Goal: Task Accomplishment & Management: Manage account settings

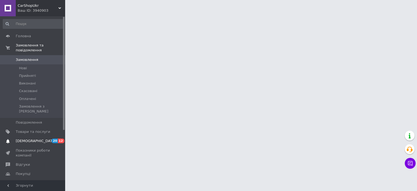
click at [60, 139] on span "12" at bounding box center [61, 141] width 6 height 5
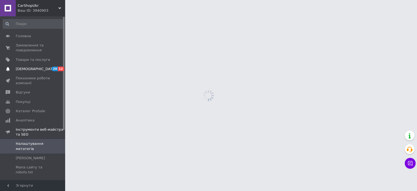
click at [60, 130] on span "Інструменти веб-майстра та SEO" at bounding box center [40, 132] width 49 height 10
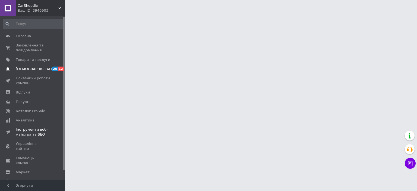
click at [51, 70] on span "20 12" at bounding box center [57, 69] width 15 height 5
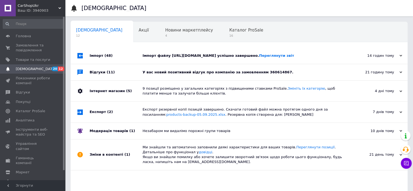
click at [107, 74] on span "(11)" at bounding box center [111, 72] width 8 height 4
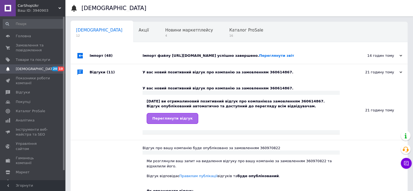
click at [161, 120] on span "Переглянути відгук" at bounding box center [172, 118] width 40 height 4
click at [41, 46] on span "Замовлення та повідомлення" at bounding box center [33, 48] width 35 height 10
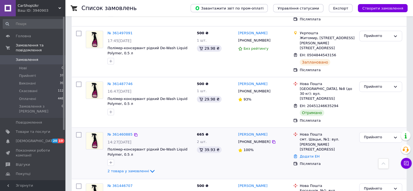
scroll to position [320, 0]
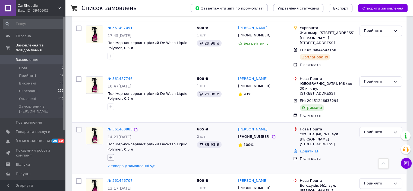
click at [109, 155] on icon "button" at bounding box center [111, 157] width 4 height 4
type input "в суботу відправити з села"
click at [135, 180] on span "Створити мітку в суботу відправити з села" at bounding box center [140, 184] width 46 height 9
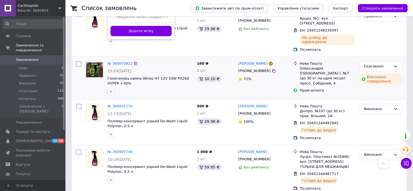
scroll to position [428, 0]
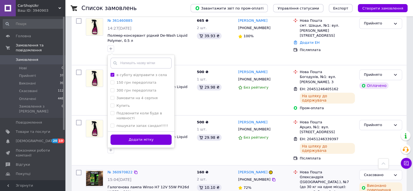
click at [142, 135] on button "Додати мітку" at bounding box center [141, 140] width 61 height 11
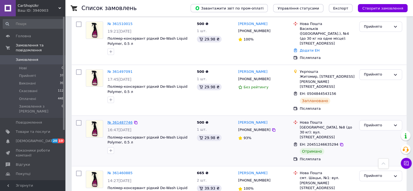
scroll to position [265, 0]
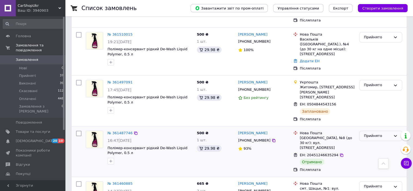
click at [382, 133] on div "Прийнято" at bounding box center [377, 136] width 27 height 6
click at [379, 142] on li "Виконано" at bounding box center [381, 147] width 42 height 10
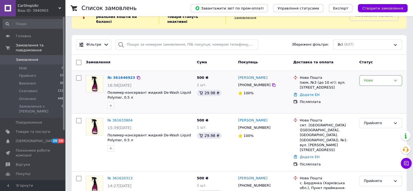
scroll to position [0, 0]
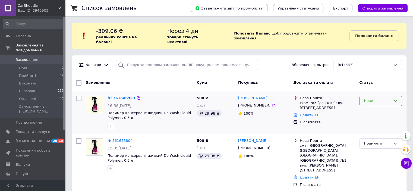
click at [387, 98] on div "Нове" at bounding box center [377, 101] width 27 height 6
click at [371, 107] on li "Прийнято" at bounding box center [381, 112] width 42 height 10
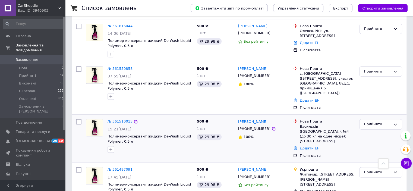
scroll to position [245, 0]
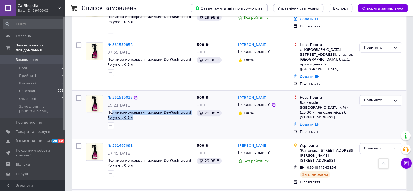
drag, startPoint x: 132, startPoint y: 89, endPoint x: 112, endPoint y: 85, distance: 20.0
click at [112, 110] on span "Полимер-консервант жидкий De-Wash Liquid Polymer, 0.5 л" at bounding box center [150, 115] width 85 height 10
click at [147, 121] on div at bounding box center [150, 125] width 87 height 9
drag, startPoint x: 133, startPoint y: 89, endPoint x: 114, endPoint y: 82, distance: 20.5
click at [114, 110] on span "Полимер-консервант жидкий De-Wash Liquid Polymer, 0.5 л" at bounding box center [150, 115] width 85 height 10
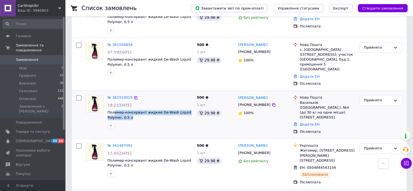
click at [141, 110] on span "Полимер-консервант жидкий De-Wash Liquid Polymer, 0.5 л" at bounding box center [150, 115] width 85 height 10
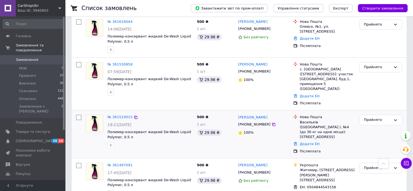
scroll to position [217, 0]
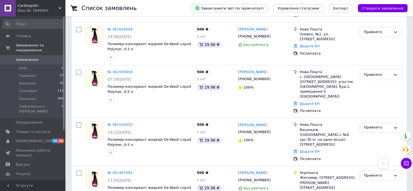
click at [113, 123] on link "№ 361510015" at bounding box center [120, 125] width 25 height 4
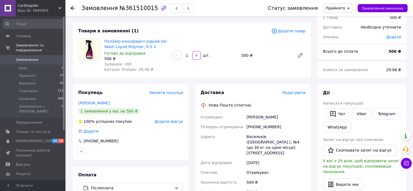
scroll to position [54, 0]
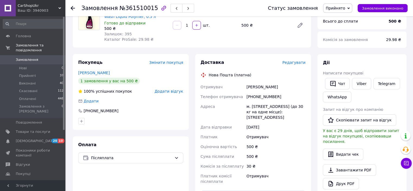
click at [268, 98] on div "[PHONE_NUMBER]" at bounding box center [276, 97] width 61 height 10
copy div "380972676757"
click at [258, 87] on div "[PERSON_NAME]" at bounding box center [276, 87] width 61 height 10
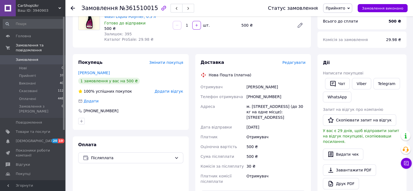
click at [281, 87] on div "[PERSON_NAME]" at bounding box center [276, 87] width 61 height 10
copy div "[PERSON_NAME]"
click at [257, 88] on div "[PERSON_NAME]" at bounding box center [276, 87] width 61 height 10
drag, startPoint x: 257, startPoint y: 88, endPoint x: 245, endPoint y: 66, distance: 24.3
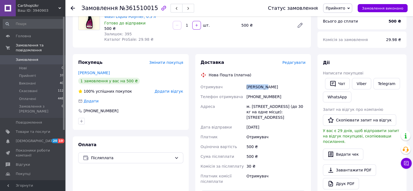
click at [257, 87] on div "[PERSON_NAME]" at bounding box center [276, 87] width 61 height 10
copy div "[PERSON_NAME]"
drag, startPoint x: 246, startPoint y: 107, endPoint x: 268, endPoint y: 110, distance: 22.5
click at [268, 110] on div "м. [STREET_ADDRESS] (до 30 кг на одне місце): [STREET_ADDRESS]" at bounding box center [276, 112] width 61 height 21
click at [267, 107] on div "м. [STREET_ADDRESS] (до 30 кг на одне місце): [STREET_ADDRESS]" at bounding box center [276, 112] width 61 height 21
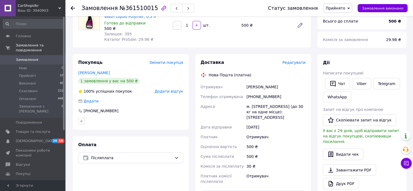
click at [267, 107] on div "м. [STREET_ADDRESS] (до 30 кг на одне місце): [STREET_ADDRESS]" at bounding box center [276, 112] width 61 height 21
drag, startPoint x: 243, startPoint y: 106, endPoint x: 268, endPoint y: 107, distance: 25.3
click at [268, 107] on div "Отримувач [PERSON_NAME] Телефон отримувача [PHONE_NUMBER] Адреса [PERSON_NAME].…" at bounding box center [253, 134] width 107 height 104
copy div "Адреса [PERSON_NAME]. [GEOGRAPHIC_DATA]"
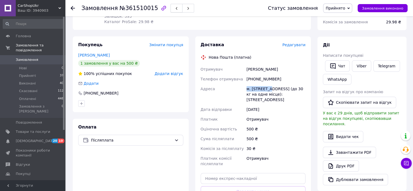
scroll to position [82, 0]
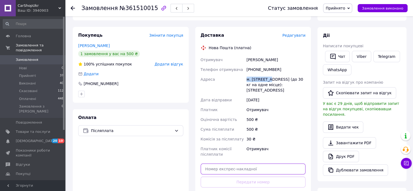
click at [270, 170] on input "text" at bounding box center [253, 169] width 105 height 11
paste input "20451247392585"
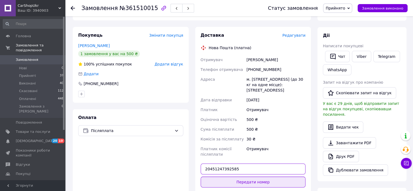
type input "20451247392585"
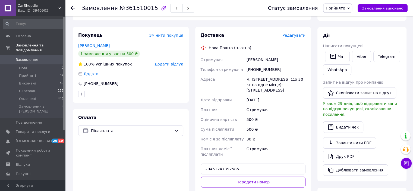
click at [263, 182] on button "Передати номер" at bounding box center [253, 182] width 105 height 11
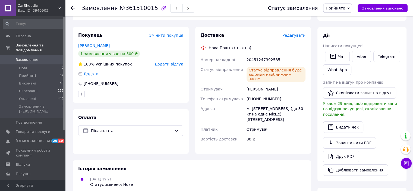
click at [72, 8] on use at bounding box center [73, 8] width 4 height 4
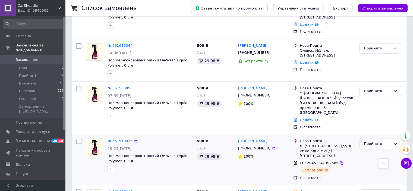
scroll to position [217, 0]
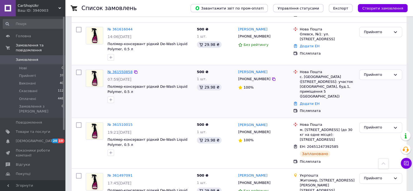
click at [121, 70] on link "№ 361550858" at bounding box center [120, 72] width 25 height 4
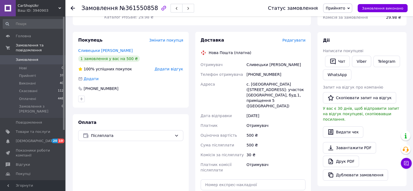
scroll to position [109, 0]
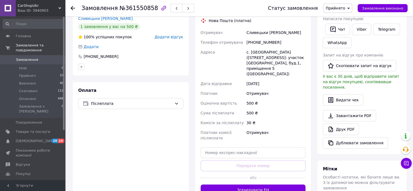
click at [260, 41] on div "[PHONE_NUMBER]" at bounding box center [276, 43] width 61 height 10
copy div "380987011876"
click at [254, 33] on div "Сливецьки [PERSON_NAME]" at bounding box center [276, 33] width 61 height 10
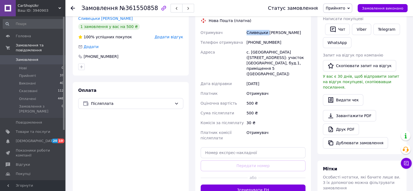
copy div "Сливецьки"
click at [269, 32] on div "Сливецьки [PERSON_NAME]" at bounding box center [276, 33] width 61 height 10
copy div "[PERSON_NAME]"
drag, startPoint x: 248, startPoint y: 51, endPoint x: 268, endPoint y: 53, distance: 20.2
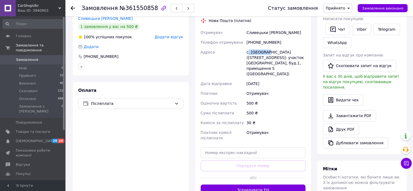
click at [267, 53] on div "с. [GEOGRAPHIC_DATA] ([STREET_ADDRESS]: участок [GEOGRAPHIC_DATA], буд.1, примі…" at bounding box center [276, 63] width 61 height 32
copy div ". [GEOGRAPHIC_DATA]"
click at [240, 147] on input "text" at bounding box center [253, 152] width 105 height 11
paste input "20451247408543"
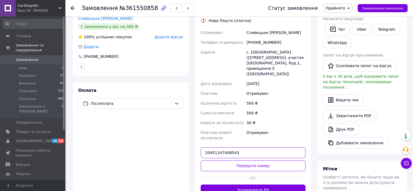
type input "20451247408543"
click at [240, 160] on button "Передати номер" at bounding box center [253, 165] width 105 height 11
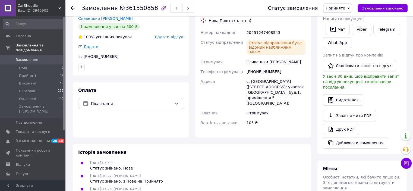
click at [70, 4] on div "Замовлення №361550858 Статус замовлення Прийнято Виконано Скасовано Оплачено За…" at bounding box center [239, 8] width 348 height 16
click at [71, 7] on icon at bounding box center [73, 8] width 4 height 4
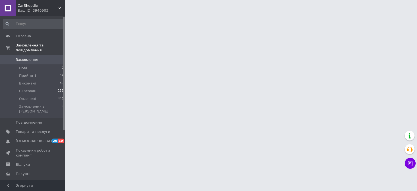
click at [54, 139] on span "20" at bounding box center [55, 141] width 6 height 5
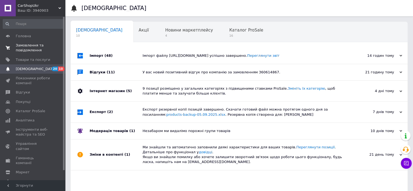
click at [49, 47] on span "Замовлення та повідомлення" at bounding box center [33, 48] width 35 height 10
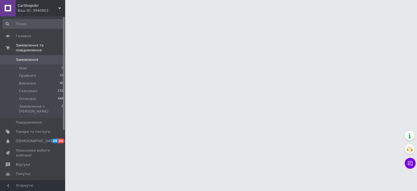
click at [47, 139] on span "[DEMOGRAPHIC_DATA]" at bounding box center [33, 141] width 35 height 5
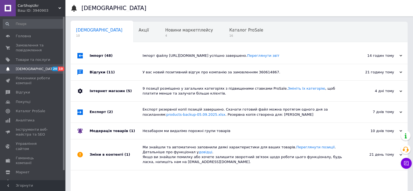
click at [135, 58] on div "Імпорт (48)" at bounding box center [116, 56] width 53 height 16
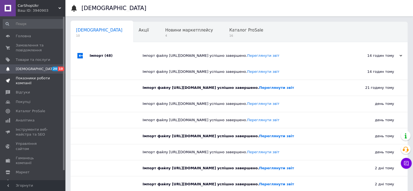
click at [54, 77] on span at bounding box center [57, 81] width 15 height 10
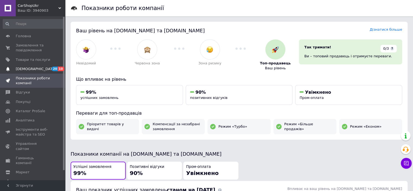
click at [49, 66] on link "[DEMOGRAPHIC_DATA] 20 10" at bounding box center [33, 68] width 67 height 9
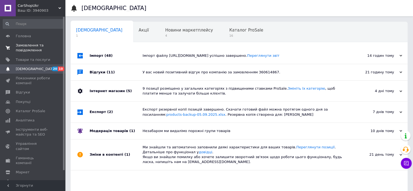
click at [46, 50] on span "Замовлення та повідомлення" at bounding box center [33, 48] width 35 height 10
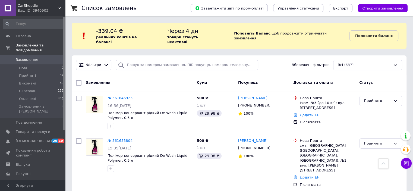
scroll to position [191, 0]
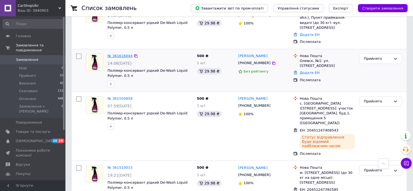
click at [114, 54] on link "№ 361616044" at bounding box center [120, 56] width 25 height 4
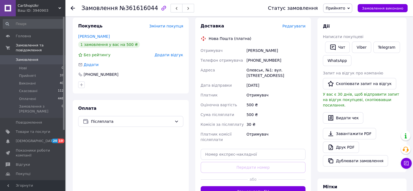
scroll to position [82, 0]
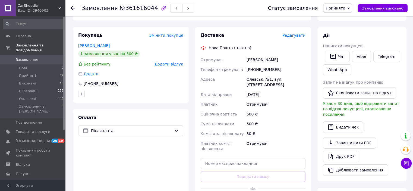
click at [247, 79] on div "Олевськ, №1: вул. [STREET_ADDRESS]" at bounding box center [276, 81] width 61 height 15
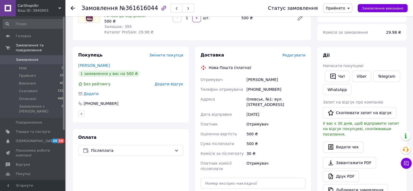
scroll to position [54, 0]
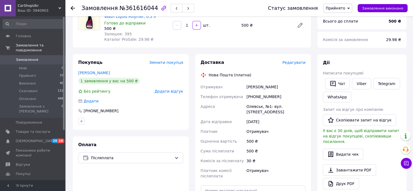
click at [252, 98] on div "[PHONE_NUMBER]" at bounding box center [276, 97] width 61 height 10
copy div "380963256447"
click at [250, 90] on div "[PERSON_NAME]" at bounding box center [276, 87] width 61 height 10
click at [250, 89] on div "[PERSON_NAME]" at bounding box center [276, 87] width 61 height 10
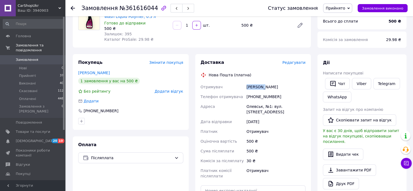
copy div "[PERSON_NAME]"
click at [269, 86] on div "[PERSON_NAME]" at bounding box center [276, 87] width 61 height 10
click at [273, 89] on div "[PERSON_NAME]" at bounding box center [276, 87] width 61 height 10
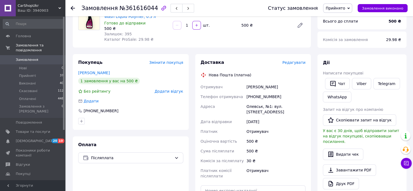
click at [270, 87] on div "[PERSON_NAME]" at bounding box center [276, 87] width 61 height 10
click at [250, 106] on div "Олевськ, №1: вул. [STREET_ADDRESS]" at bounding box center [276, 109] width 61 height 15
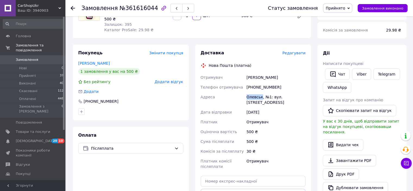
scroll to position [136, 0]
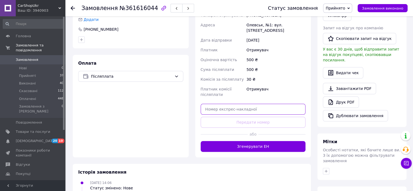
click at [242, 104] on input "text" at bounding box center [253, 109] width 105 height 11
paste input "20451247411442"
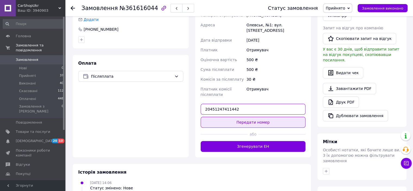
type input "20451247411442"
click at [232, 118] on button "Передати номер" at bounding box center [253, 122] width 105 height 11
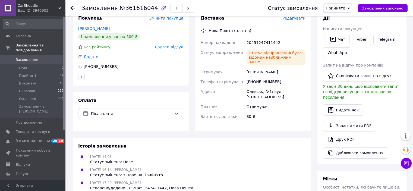
scroll to position [27, 0]
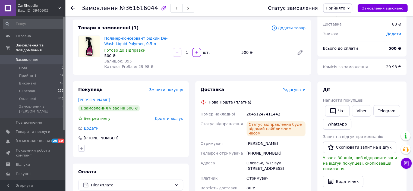
click at [71, 5] on div at bounding box center [73, 7] width 4 height 5
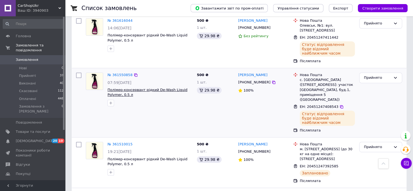
scroll to position [218, 0]
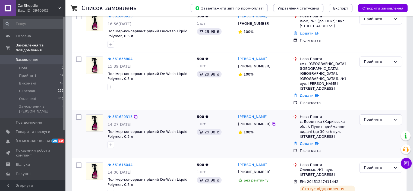
click at [120, 114] on div "№ 361620313" at bounding box center [120, 117] width 26 height 6
click at [120, 115] on link "№ 361620313" at bounding box center [120, 117] width 25 height 4
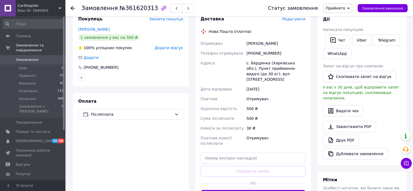
scroll to position [82, 0]
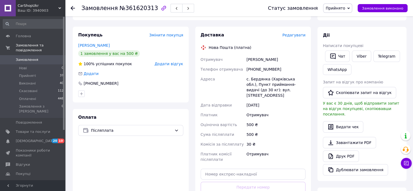
click at [260, 66] on div "[PHONE_NUMBER]" at bounding box center [276, 69] width 61 height 10
click at [261, 70] on div "[PHONE_NUMBER]" at bounding box center [276, 69] width 61 height 10
click at [256, 60] on div "[PERSON_NAME]" at bounding box center [276, 60] width 61 height 10
click at [255, 59] on div "[PERSON_NAME]" at bounding box center [276, 60] width 61 height 10
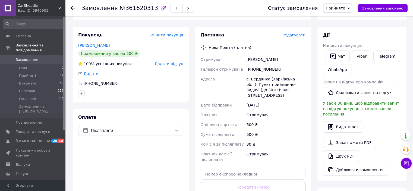
click at [257, 58] on div "[PERSON_NAME]" at bounding box center [276, 60] width 61 height 10
click at [279, 57] on div "[PERSON_NAME]" at bounding box center [276, 60] width 61 height 10
click at [279, 60] on div "[PERSON_NAME]" at bounding box center [276, 60] width 61 height 10
click at [278, 60] on div "[PERSON_NAME]" at bounding box center [276, 60] width 61 height 10
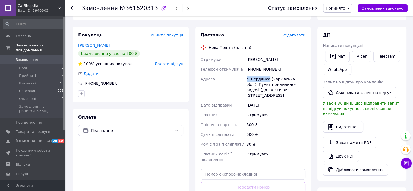
drag, startPoint x: 244, startPoint y: 79, endPoint x: 266, endPoint y: 80, distance: 22.6
click at [266, 80] on div "Отримувач [PERSON_NAME] Телефон отримувача [PHONE_NUMBER] Адреса [PERSON_NAME].…" at bounding box center [253, 110] width 107 height 110
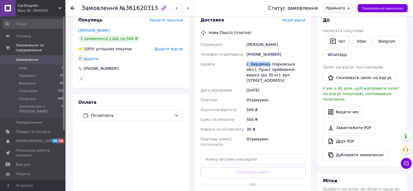
scroll to position [109, 0]
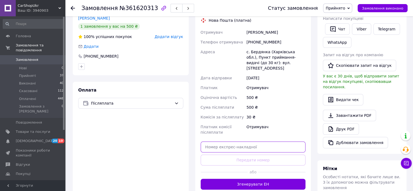
click at [238, 144] on input "text" at bounding box center [253, 147] width 105 height 11
paste input "20451247415601"
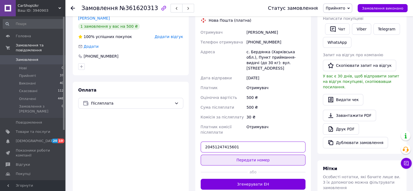
type input "20451247415601"
click at [240, 155] on button "Передати номер" at bounding box center [253, 160] width 105 height 11
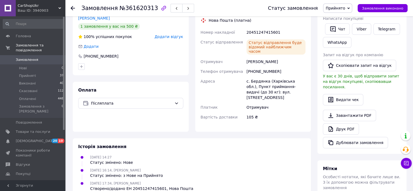
click at [73, 7] on use at bounding box center [73, 8] width 4 height 4
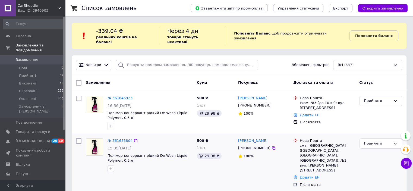
click at [124, 136] on div "№ 361633804 15:39[DATE] Полімер-консервант рідкий De-Wash Liquid Polymer, 0.5 л" at bounding box center [149, 155] width 89 height 38
click at [124, 139] on link "№ 361633804" at bounding box center [120, 141] width 25 height 4
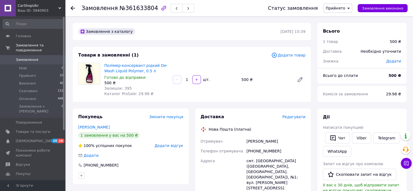
click at [256, 152] on div "[PHONE_NUMBER]" at bounding box center [276, 151] width 61 height 10
click at [256, 142] on div "[PERSON_NAME]" at bounding box center [276, 141] width 61 height 10
drag, startPoint x: 256, startPoint y: 142, endPoint x: 253, endPoint y: 144, distance: 3.5
click at [256, 142] on div "[PERSON_NAME]" at bounding box center [276, 141] width 61 height 10
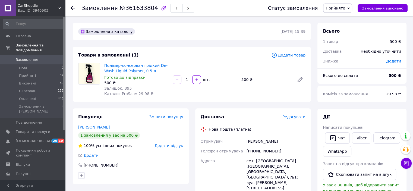
click at [273, 142] on div "[PERSON_NAME]" at bounding box center [276, 141] width 61 height 10
drag, startPoint x: 246, startPoint y: 162, endPoint x: 268, endPoint y: 160, distance: 22.4
click at [269, 162] on div "смт. [GEOGRAPHIC_DATA] ([GEOGRAPHIC_DATA], [GEOGRAPHIC_DATA]. [GEOGRAPHIC_DATA]…" at bounding box center [276, 174] width 61 height 37
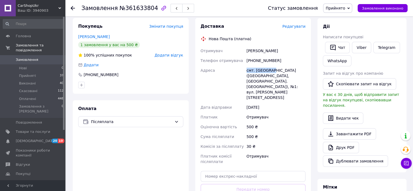
scroll to position [82, 0]
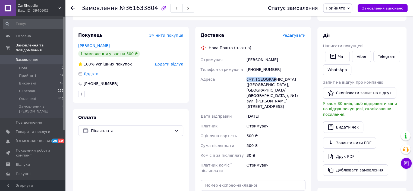
click at [218, 114] on span "Дата відправки" at bounding box center [216, 116] width 31 height 4
click at [204, 114] on span "Дата відправки" at bounding box center [216, 116] width 31 height 4
drag, startPoint x: 265, startPoint y: 99, endPoint x: 245, endPoint y: 100, distance: 19.6
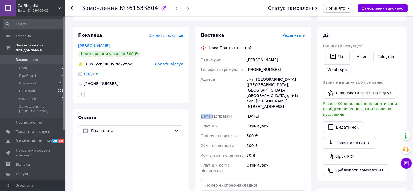
click at [246, 111] on div "[DATE]" at bounding box center [276, 116] width 61 height 10
click at [246, 91] on div "смт. [GEOGRAPHIC_DATA] ([GEOGRAPHIC_DATA], [GEOGRAPHIC_DATA]. [GEOGRAPHIC_DATA]…" at bounding box center [276, 92] width 61 height 37
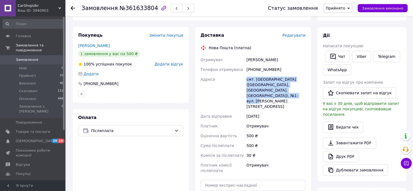
drag, startPoint x: 245, startPoint y: 82, endPoint x: 300, endPoint y: 93, distance: 55.8
click at [300, 93] on div "смт. [GEOGRAPHIC_DATA] ([GEOGRAPHIC_DATA], [GEOGRAPHIC_DATA]. [GEOGRAPHIC_DATA]…" at bounding box center [276, 92] width 61 height 37
click at [298, 93] on div "смт. [GEOGRAPHIC_DATA] ([GEOGRAPHIC_DATA], [GEOGRAPHIC_DATA]. [GEOGRAPHIC_DATA]…" at bounding box center [276, 92] width 61 height 37
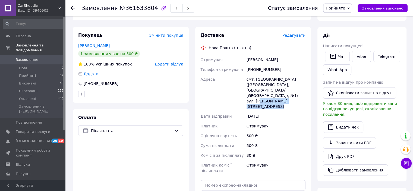
click at [298, 93] on div "смт. [GEOGRAPHIC_DATA] ([GEOGRAPHIC_DATA], [GEOGRAPHIC_DATA]. [GEOGRAPHIC_DATA]…" at bounding box center [276, 92] width 61 height 37
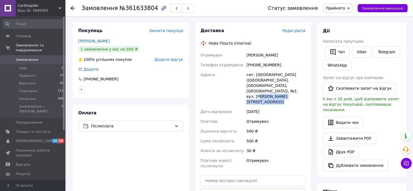
scroll to position [109, 0]
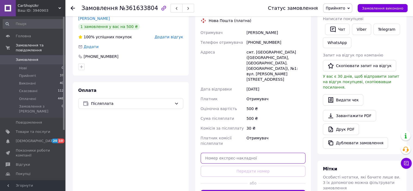
click at [246, 153] on input "text" at bounding box center [253, 158] width 105 height 11
paste input "20451247419740"
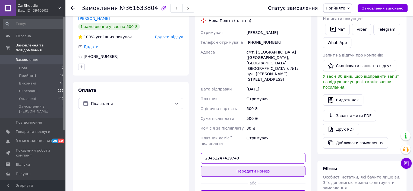
type input "20451247419740"
click at [242, 166] on button "Передати номер" at bounding box center [253, 171] width 105 height 11
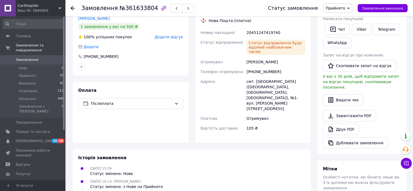
click at [74, 7] on icon at bounding box center [73, 8] width 4 height 4
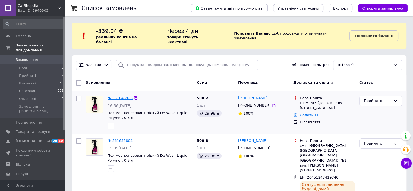
click at [122, 96] on link "№ 361646923" at bounding box center [120, 98] width 25 height 4
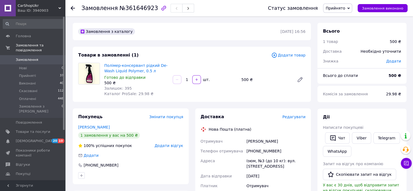
click at [266, 154] on div "[PHONE_NUMBER]" at bounding box center [276, 151] width 61 height 10
click at [254, 142] on div "[PERSON_NAME]" at bounding box center [276, 141] width 61 height 10
click at [254, 143] on div "[PERSON_NAME]" at bounding box center [276, 141] width 61 height 10
click at [270, 143] on div "[PERSON_NAME]" at bounding box center [276, 141] width 61 height 10
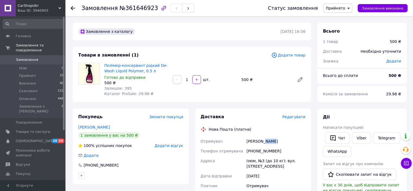
click at [270, 143] on div "[PERSON_NAME]" at bounding box center [276, 141] width 61 height 10
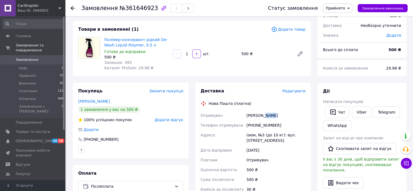
scroll to position [54, 0]
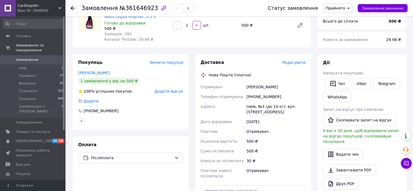
click at [250, 107] on div "Ізюм, №3 (до 10 кг): вул. [STREET_ADDRESS]" at bounding box center [276, 109] width 61 height 15
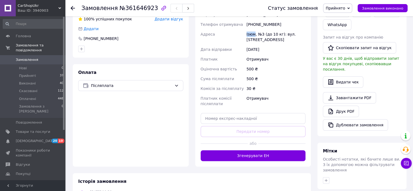
scroll to position [136, 0]
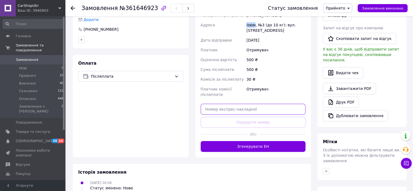
click at [263, 108] on input "text" at bounding box center [253, 109] width 105 height 11
paste input "20451247421655"
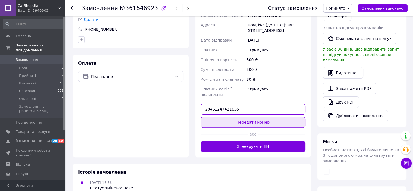
type input "20451247421655"
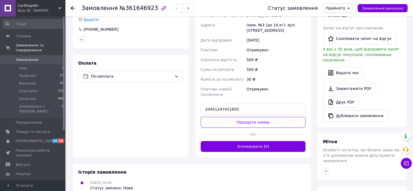
click at [257, 125] on button "Передати номер" at bounding box center [253, 122] width 105 height 11
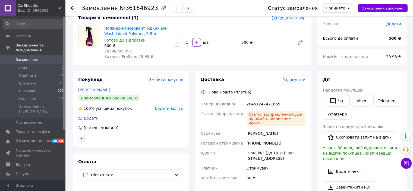
scroll to position [82, 0]
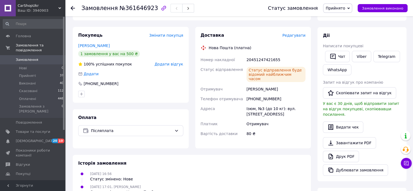
click at [72, 7] on use at bounding box center [73, 8] width 4 height 4
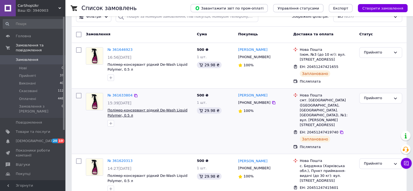
scroll to position [82, 0]
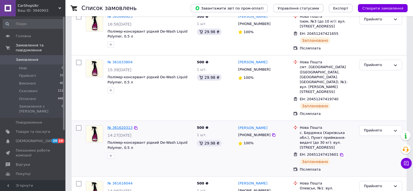
click at [118, 126] on link "№ 361620313" at bounding box center [120, 128] width 25 height 4
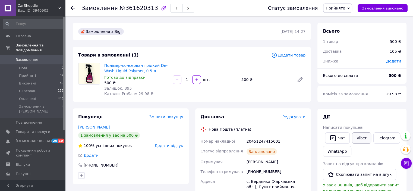
click at [358, 138] on link "Viber" at bounding box center [361, 137] width 19 height 11
click at [73, 8] on use at bounding box center [73, 8] width 4 height 4
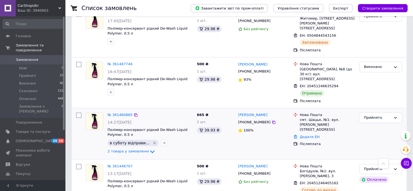
scroll to position [408, 0]
click at [149, 149] on icon at bounding box center [152, 152] width 7 height 7
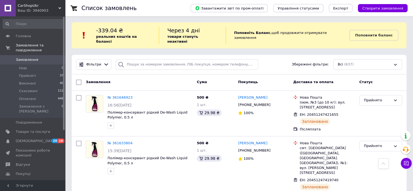
scroll to position [0, 0]
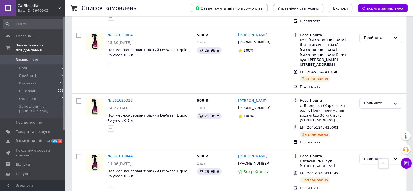
click at [121, 98] on link "№ 361620313" at bounding box center [120, 100] width 25 height 4
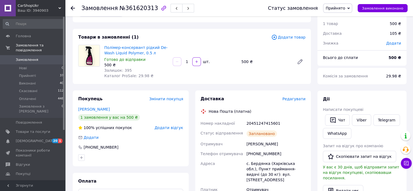
scroll to position [27, 0]
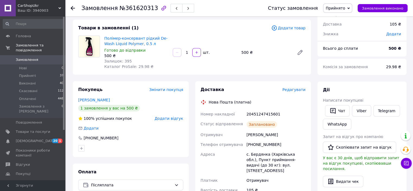
click at [263, 145] on div "[PHONE_NUMBER]" at bounding box center [276, 145] width 61 height 10
copy div "380664997323"
click at [260, 134] on div "[PERSON_NAME]" at bounding box center [276, 135] width 61 height 10
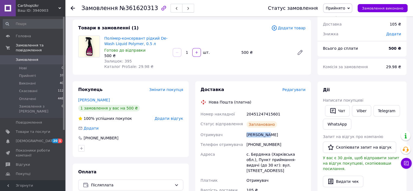
copy div "[PERSON_NAME]"
click at [273, 136] on div "[PERSON_NAME]" at bounding box center [276, 135] width 61 height 10
copy div "[PERSON_NAME]"
drag, startPoint x: 246, startPoint y: 155, endPoint x: 267, endPoint y: 154, distance: 21.7
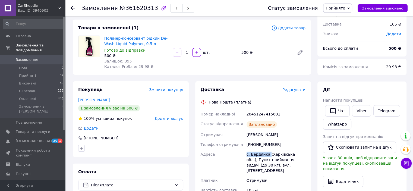
click at [267, 154] on div "с. Бердянка (Харківська обл.), Пункт приймання-видачі (до 30 кг): вул. [STREET_…" at bounding box center [276, 162] width 61 height 26
copy div "с. Бердянка"
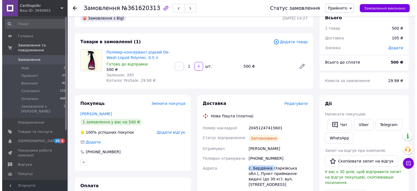
scroll to position [0, 0]
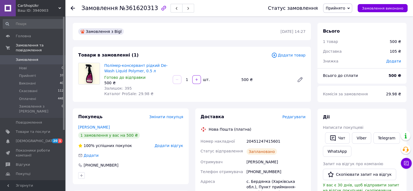
click at [298, 114] on div "Доставка Редагувати Нова Пошта (платна) Номер накладної 20451247415601 Статус в…" at bounding box center [253, 170] width 116 height 124
click at [299, 121] on div "Доставка Редагувати Нова Пошта (платна) Номер накладної 20451247415601 Статус в…" at bounding box center [253, 170] width 105 height 113
click at [300, 115] on span "Редагувати" at bounding box center [294, 117] width 23 height 4
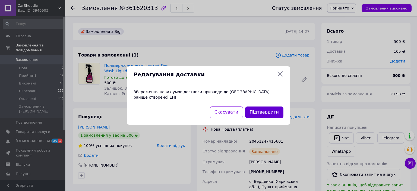
click at [265, 110] on button "Підтвердити" at bounding box center [264, 113] width 38 height 12
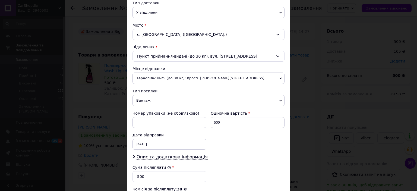
scroll to position [217, 0]
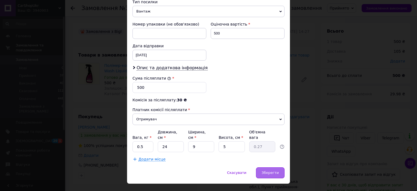
click at [270, 167] on div "Зберегти" at bounding box center [270, 172] width 29 height 11
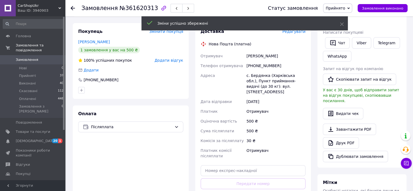
scroll to position [163, 0]
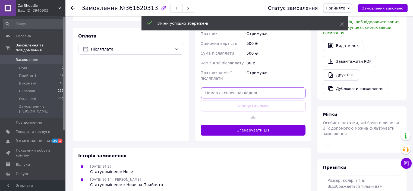
click at [260, 88] on input "text" at bounding box center [253, 93] width 105 height 11
paste input "20451247440164"
type input "20451247440164"
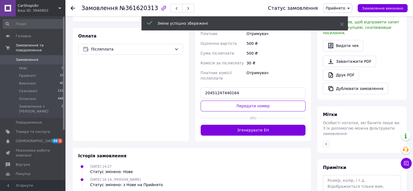
click at [260, 93] on div "Доставка Редагувати Нова Пошта (платна) Отримувач Макаренко Дмитрий Телефон отр…" at bounding box center [253, 43] width 105 height 185
click at [260, 101] on button "Передати номер" at bounding box center [253, 106] width 105 height 11
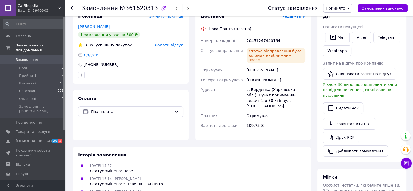
scroll to position [0, 0]
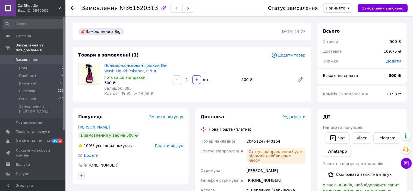
click at [44, 57] on span "Замовлення" at bounding box center [33, 59] width 35 height 5
